Goal: Complete application form

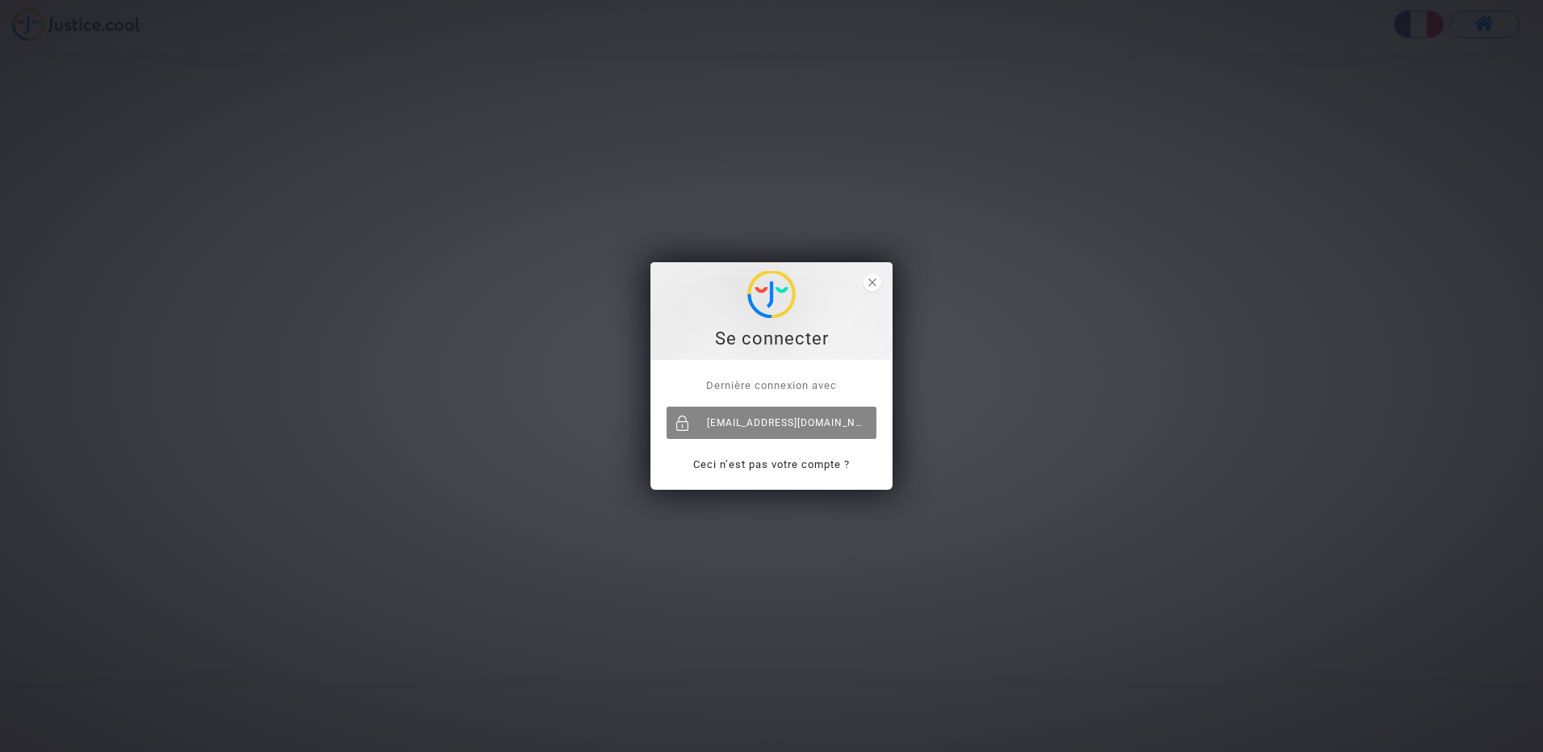
click at [767, 419] on div "[EMAIL_ADDRESS][DOMAIN_NAME]" at bounding box center [772, 423] width 210 height 32
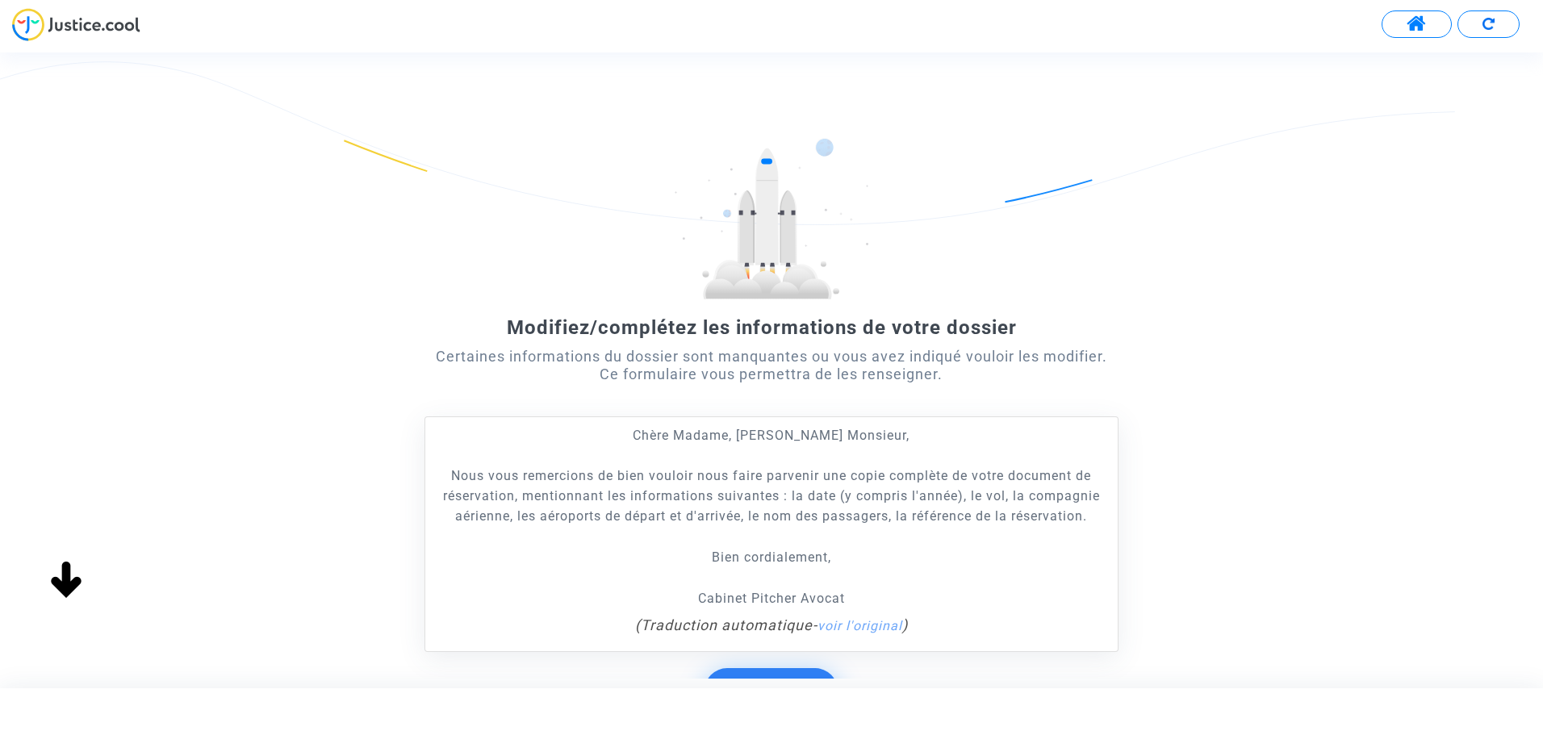
scroll to position [151, 0]
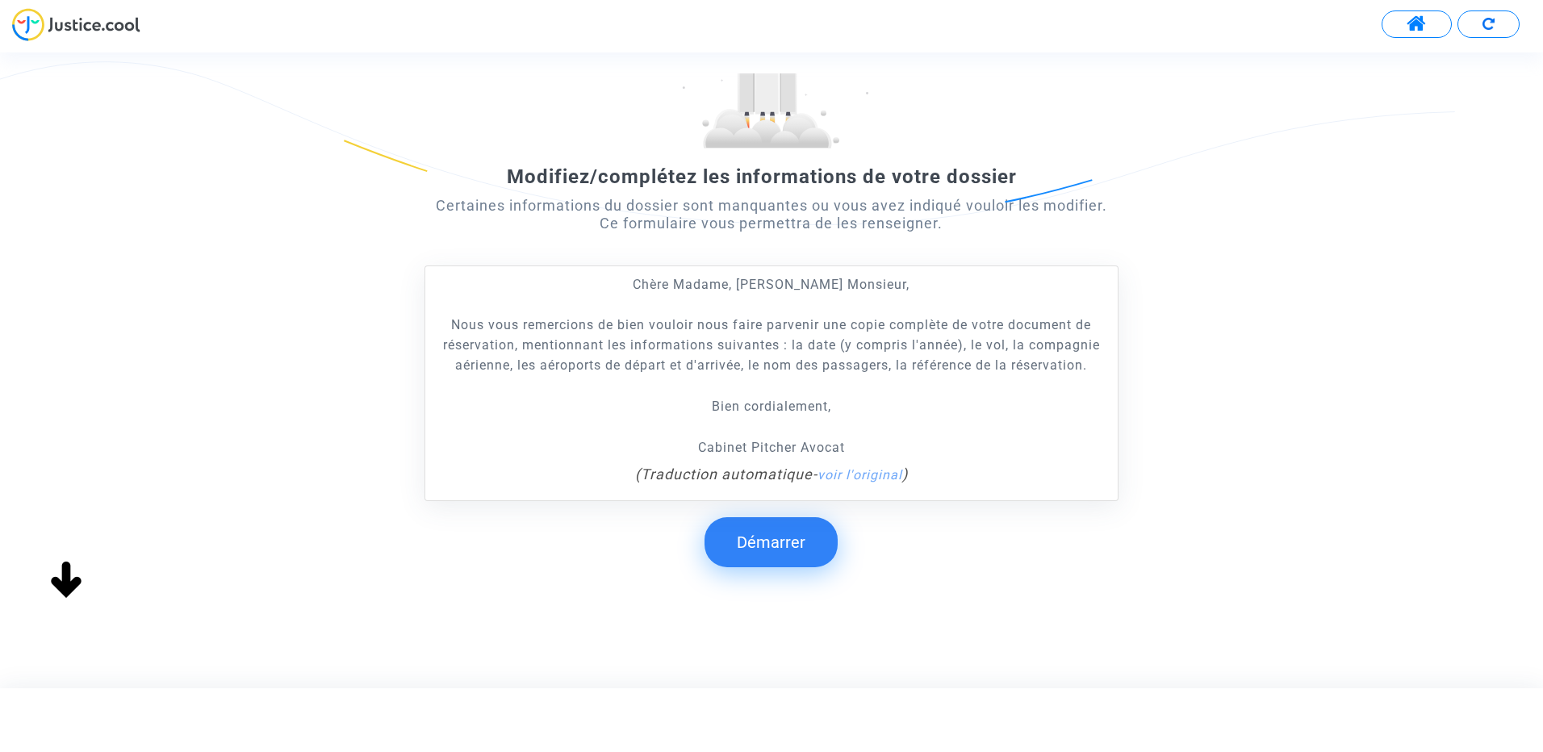
click at [771, 544] on button "Démarrer" at bounding box center [771, 542] width 133 height 50
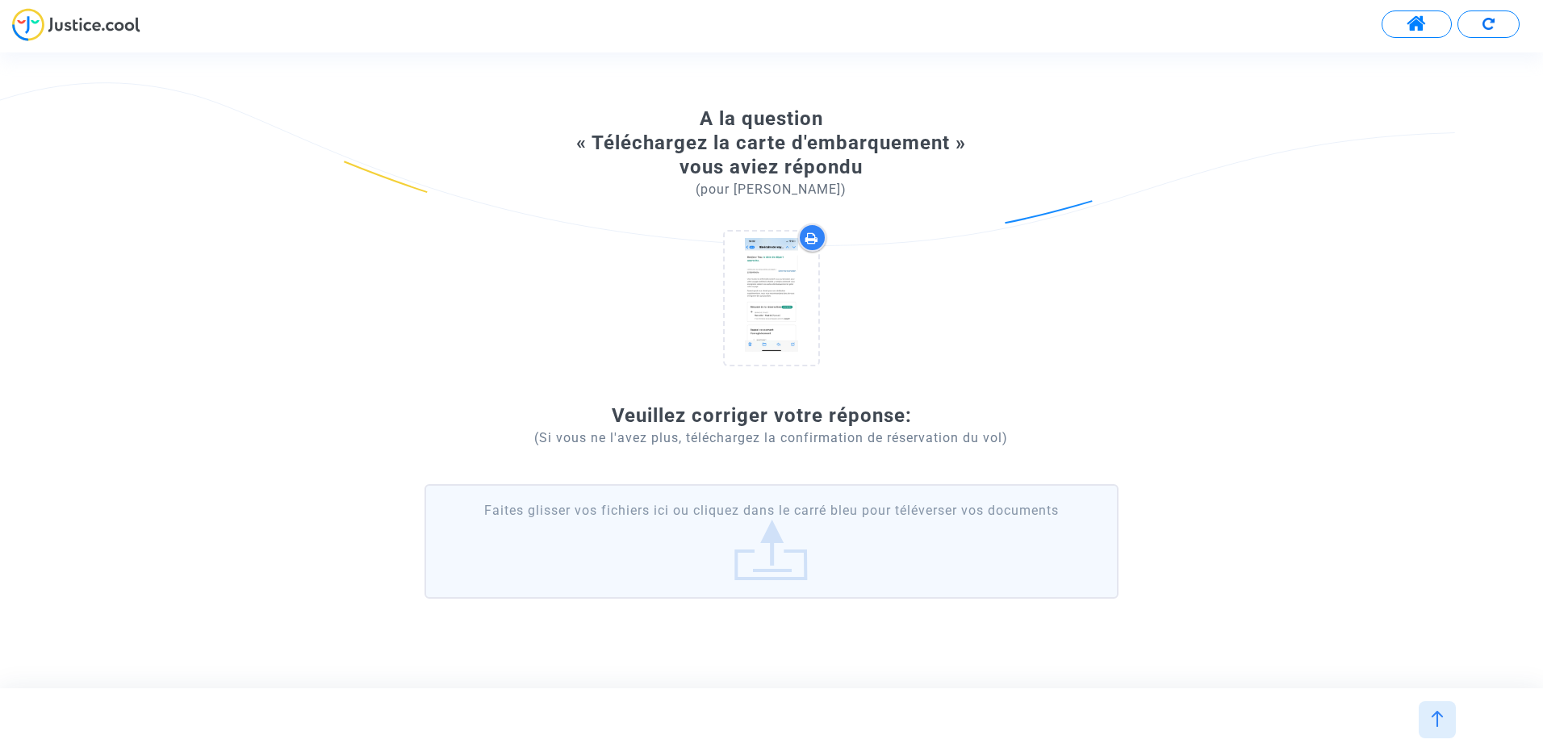
click at [772, 544] on label "Faites glisser vos fichiers ici ou cliquez dans le carré bleu pour téléverser v…" at bounding box center [772, 541] width 694 height 115
click at [0, 0] on input "Faites glisser vos fichiers ici ou cliquez dans le carré bleu pour téléverser v…" at bounding box center [0, 0] width 0 height 0
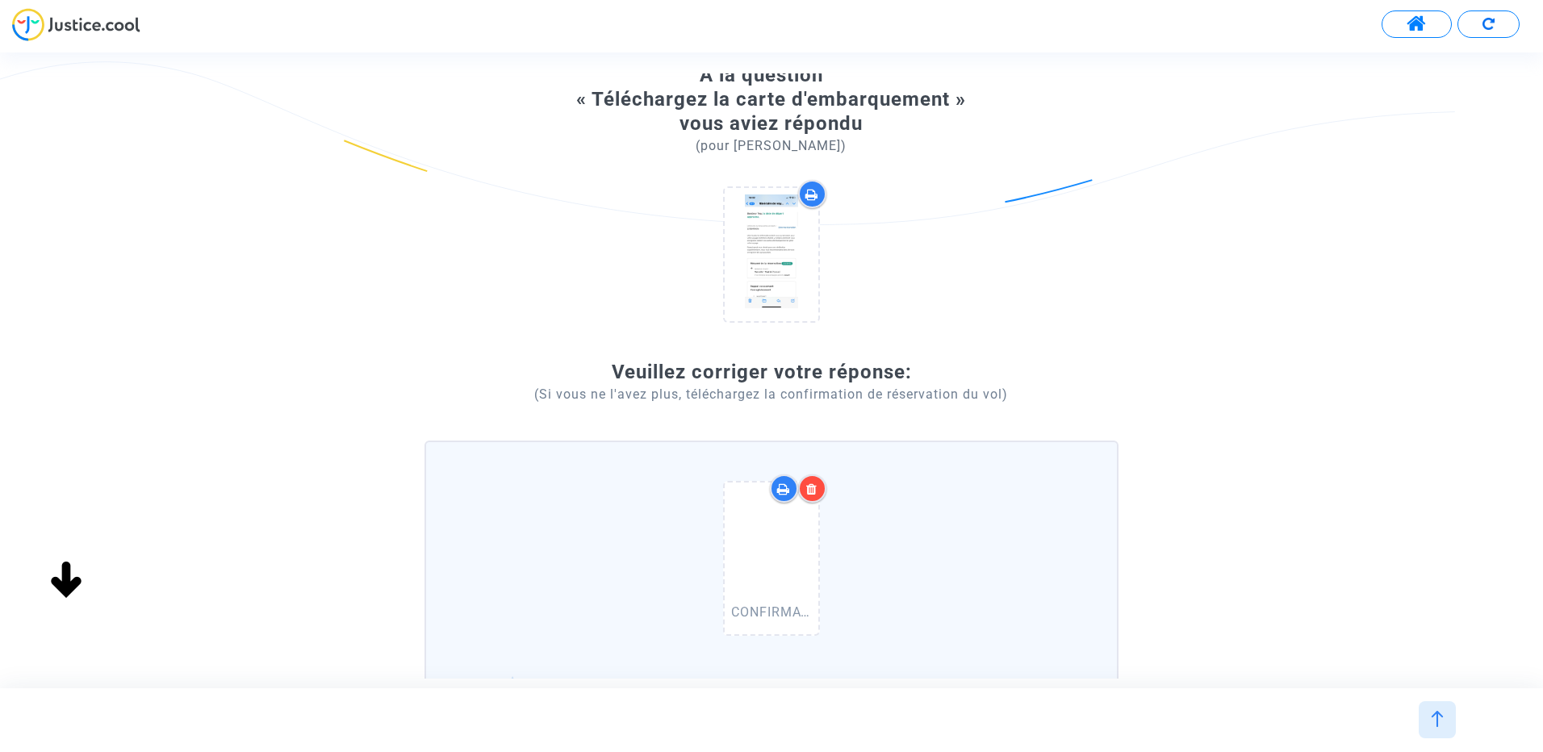
scroll to position [323, 0]
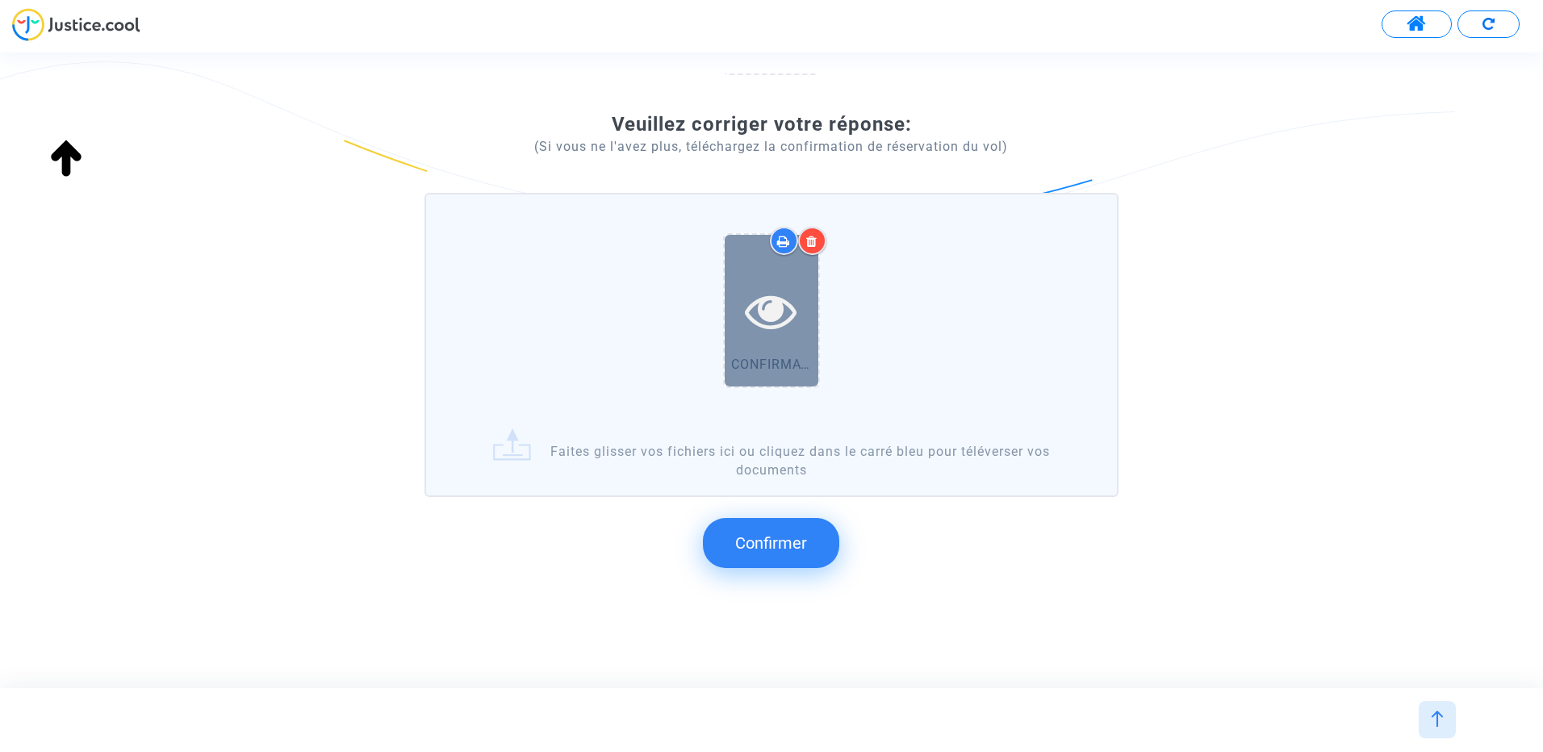
click at [764, 303] on icon at bounding box center [771, 311] width 52 height 52
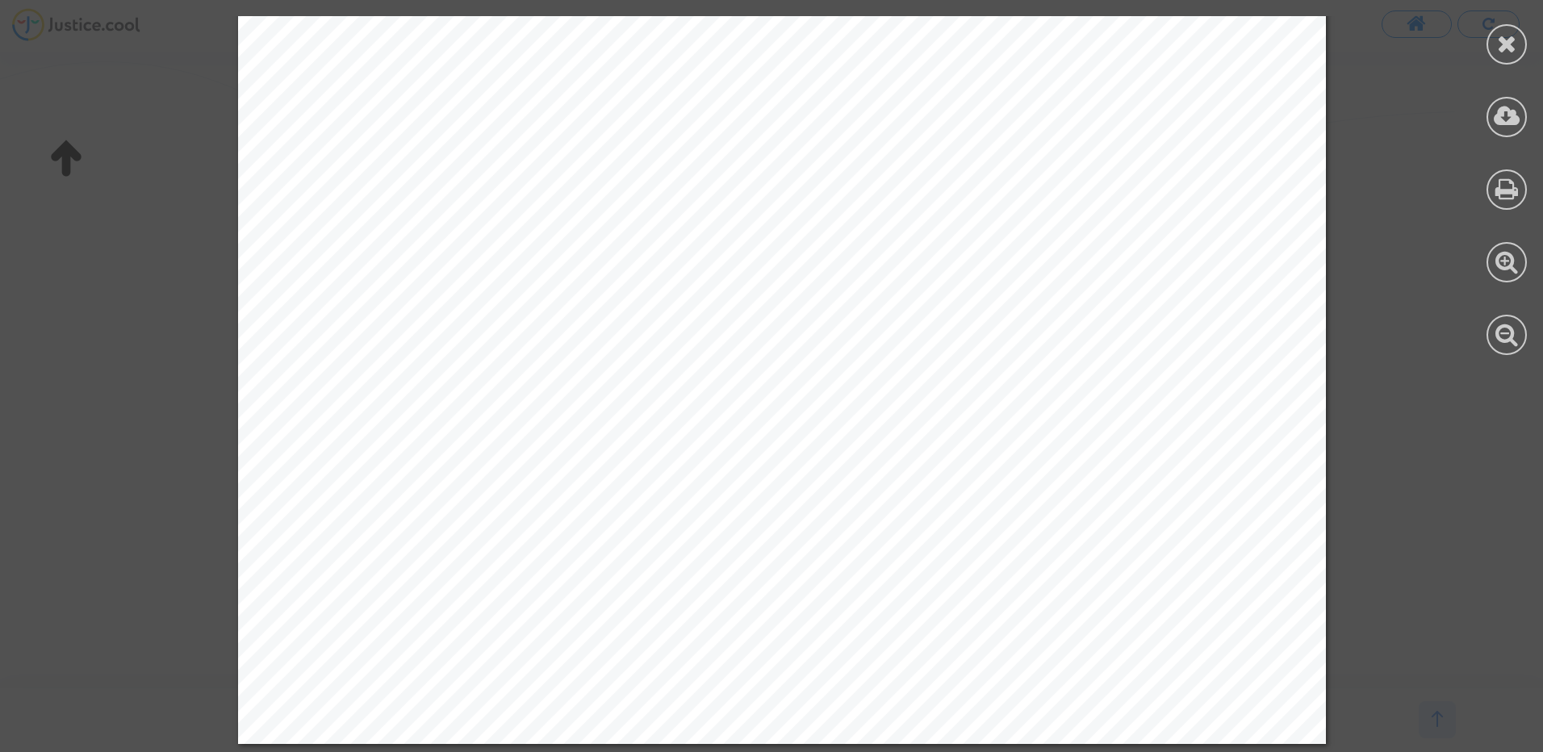
scroll to position [10109, 0]
click at [1509, 42] on icon at bounding box center [1507, 43] width 20 height 24
click at [1509, 42] on div at bounding box center [771, 30] width 1543 height 44
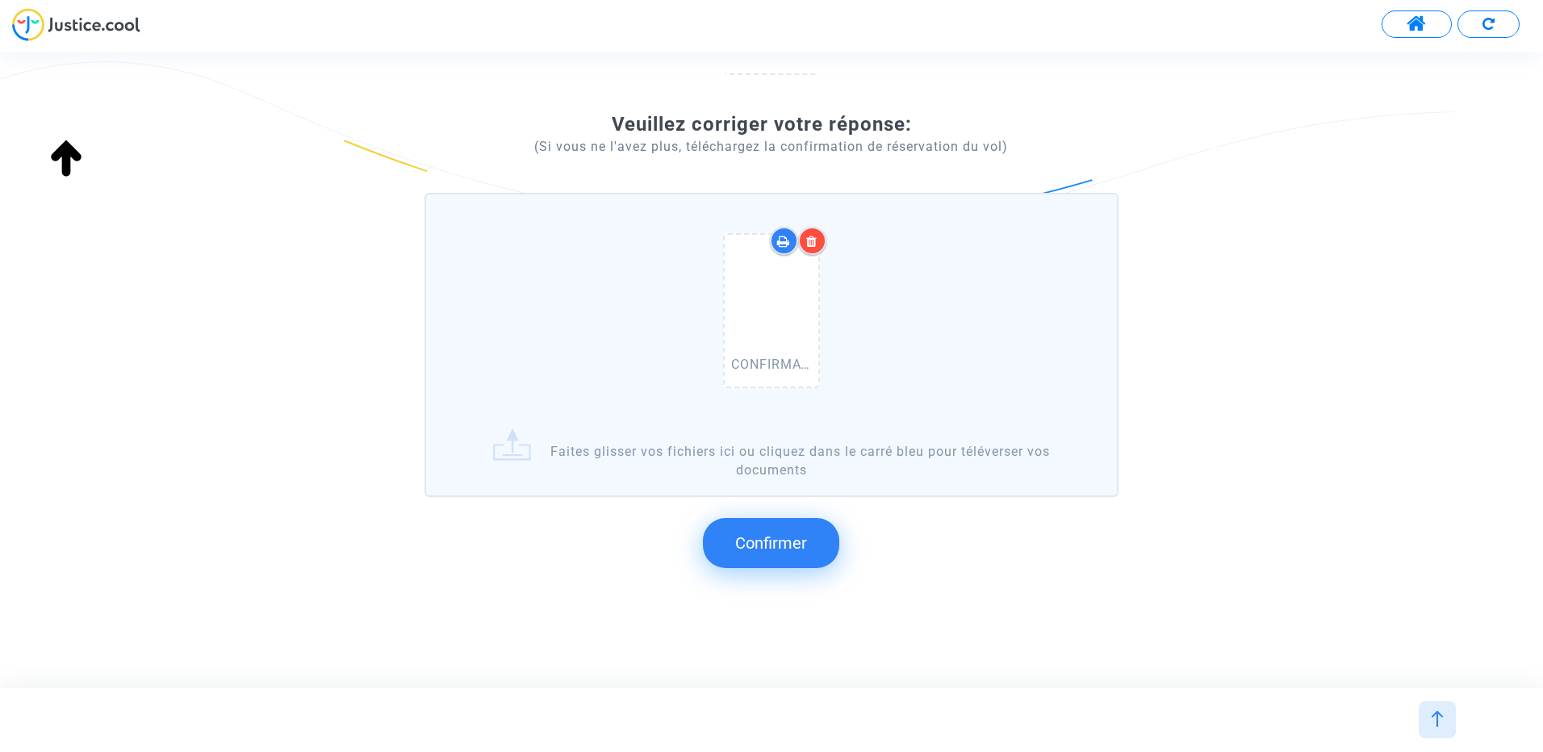
click at [790, 541] on span "Confirmer" at bounding box center [771, 543] width 72 height 19
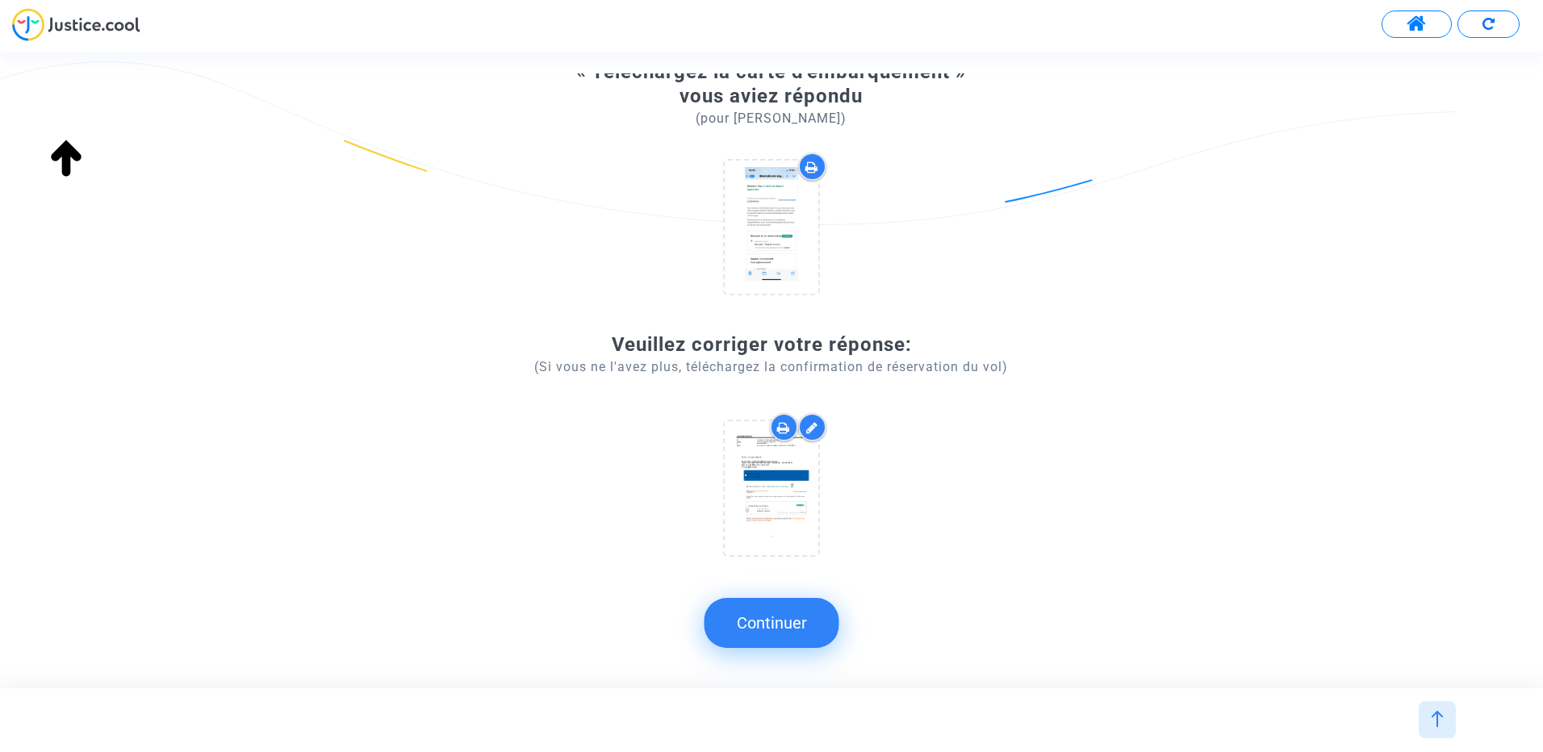
scroll to position [103, 0]
click at [762, 629] on button "Continuer" at bounding box center [772, 623] width 135 height 50
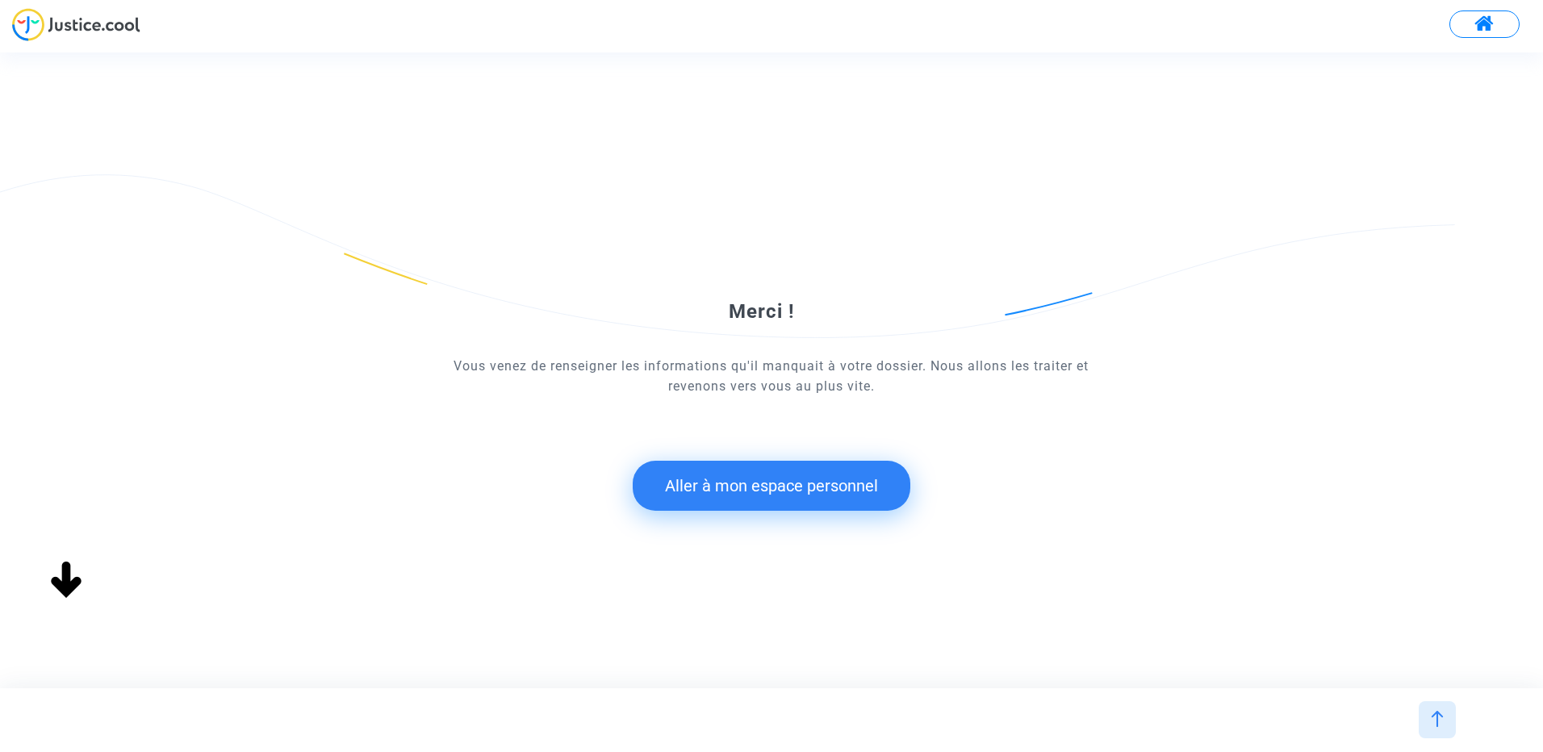
scroll to position [0, 0]
